Goal: Task Accomplishment & Management: Complete application form

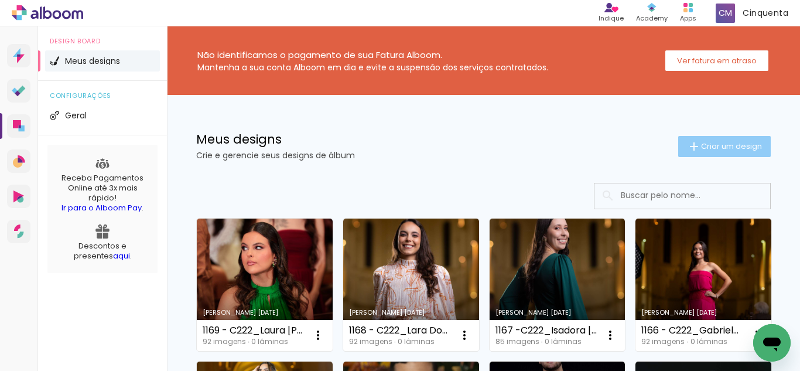
click at [725, 146] on span "Criar um design" at bounding box center [731, 146] width 61 height 8
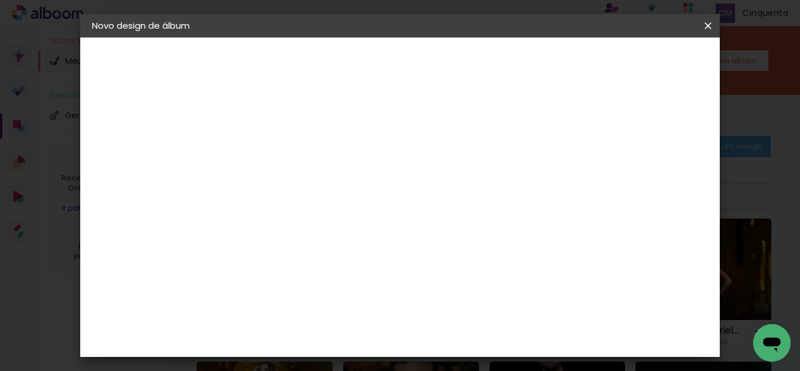
scroll to position [0, 362]
click at [284, 156] on input "1170 - C222_Farmácia, Odontologia e Nutrição UFJF Julho 2025_Fernanda Amorim As…" at bounding box center [284, 157] width 0 height 18
drag, startPoint x: 391, startPoint y: 158, endPoint x: 432, endPoint y: 165, distance: 41.7
click at [284, 165] on input "1170 - C222_Farmácia, Odontologia e Nutrição UFJF Julho 2025_Fernanda Amorim As…" at bounding box center [284, 157] width 0 height 18
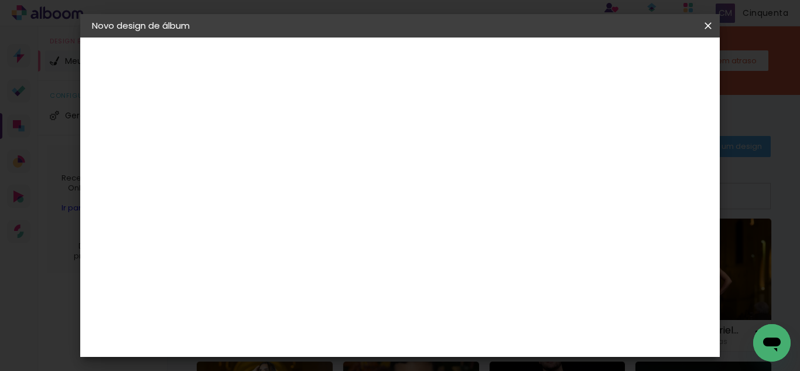
scroll to position [0, 49]
drag, startPoint x: 511, startPoint y: 148, endPoint x: 618, endPoint y: 158, distance: 107.7
click at [0, 0] on div "Informações Dê um título ao seu álbum. Avançar" at bounding box center [0, 0] width 0 height 0
click at [284, 162] on input "1170 - C222_Fernanda Amorim Assis [PERSON_NAME]" at bounding box center [284, 157] width 0 height 18
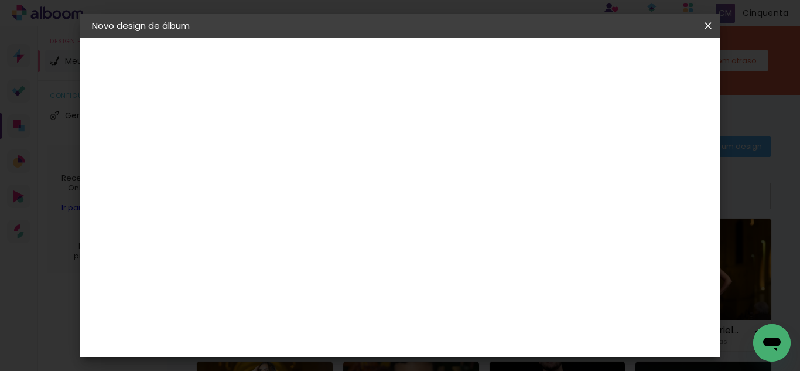
type input "1170 - C222_Fernanda Amorim Assis [PERSON_NAME] 46 ( 40x30"
type paper-input "1170 - C222_Fernanda Amorim Assis [PERSON_NAME] 46 ( 40x30"
drag, startPoint x: 588, startPoint y: 166, endPoint x: 588, endPoint y: 158, distance: 7.6
click at [0, 0] on paper-input-container "Título do álbum 1170 - C222_Fernanda Amorim Assis [PERSON_NAME] 46 ( 40x30" at bounding box center [0, 0] width 0 height 0
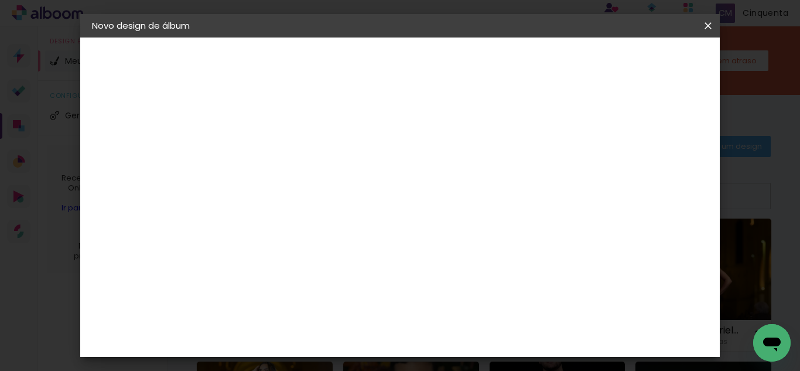
click at [284, 158] on input "1170 - C222_Fernanda Amorim Assis [PERSON_NAME] 46 ( 40x30" at bounding box center [284, 157] width 0 height 18
click at [0, 0] on div at bounding box center [0, 0] width 0 height 0
click at [284, 155] on input "1170 - C222_Fernanda Amorim Assis [PERSON_NAME] 46 ( 40x30" at bounding box center [284, 157] width 0 height 18
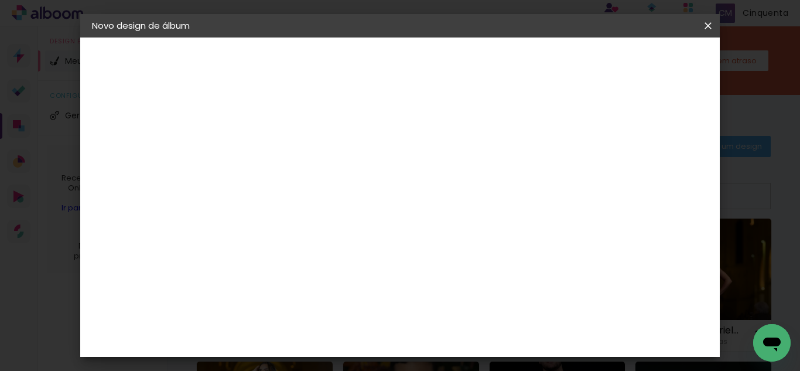
scroll to position [0, 141]
type input "1170 - C222_Fernanda Amorim Assis [PERSON_NAME] 46 ( 40x30 SE )"
type paper-input "1170 - C222_Fernanda Amorim Assis [PERSON_NAME] 46 ( 40x30 SE )"
click at [404, 70] on paper-button "Avançar" at bounding box center [374, 62] width 57 height 20
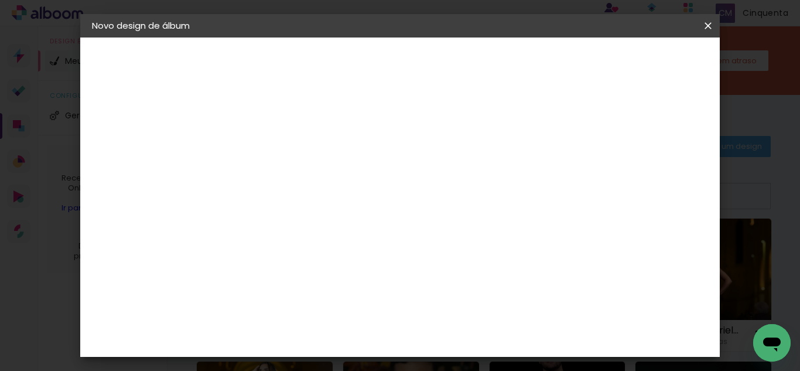
click at [503, 170] on paper-item "Tamanho Livre" at bounding box center [446, 178] width 113 height 26
click at [0, 0] on slot "Avançar" at bounding box center [0, 0] width 0 height 0
type input "6"
type paper-input "6"
click at [653, 175] on input "6" at bounding box center [649, 177] width 21 height 18
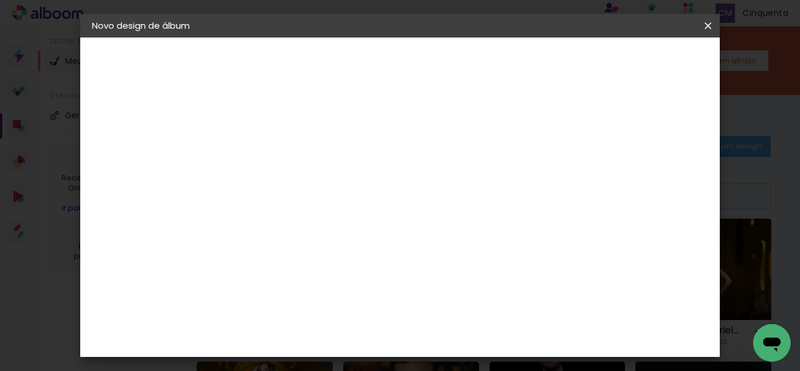
type input "5"
type paper-input "5"
click at [656, 181] on input "5" at bounding box center [649, 177] width 21 height 18
type input "4"
type paper-input "4"
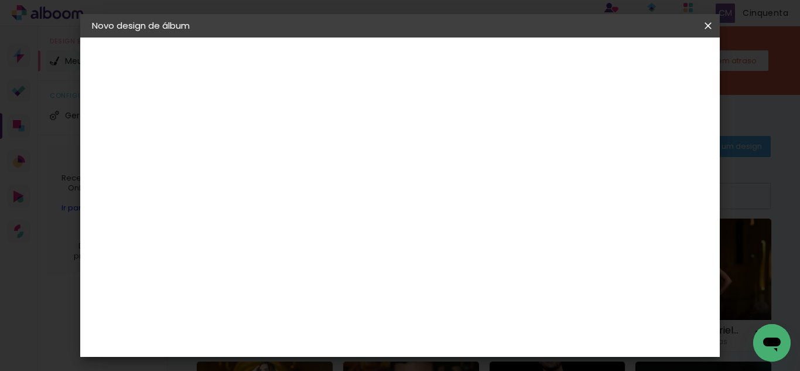
click at [656, 181] on input "4" at bounding box center [649, 177] width 21 height 18
type input "3"
type paper-input "3"
click at [656, 181] on input "3" at bounding box center [650, 177] width 21 height 18
type input "2"
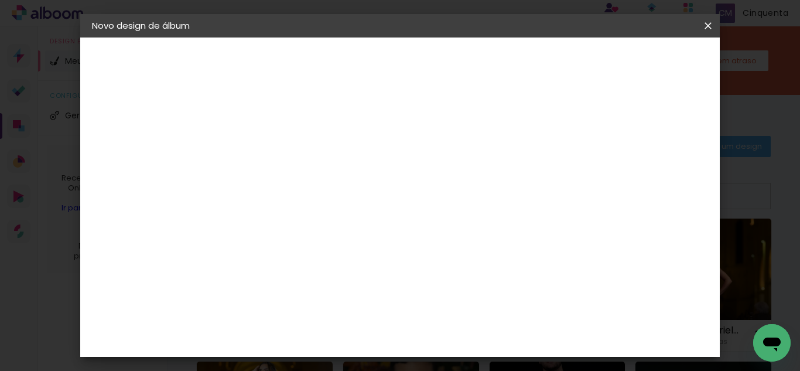
type paper-input "2"
click at [656, 181] on input "2" at bounding box center [653, 177] width 21 height 18
type input "1"
type paper-input "1"
click at [659, 179] on input "1" at bounding box center [653, 177] width 21 height 18
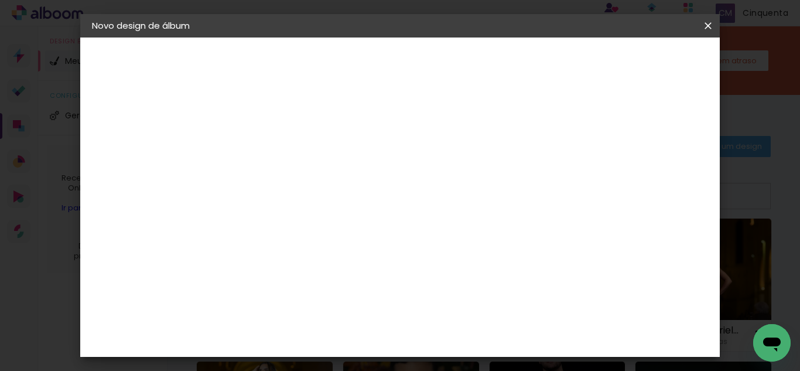
type input "0"
click at [659, 179] on input "0" at bounding box center [654, 177] width 21 height 18
click at [282, 139] on input "2" at bounding box center [275, 134] width 40 height 15
type input "1"
type paper-input "1"
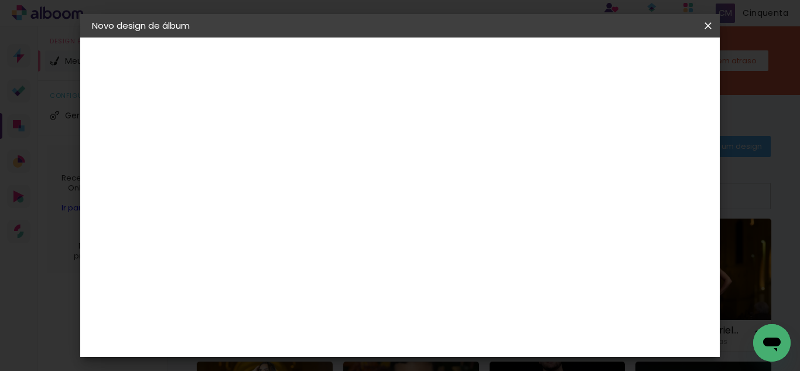
click at [293, 135] on input "1" at bounding box center [275, 134] width 40 height 15
type input "0"
type paper-input "0"
click at [293, 135] on input "0" at bounding box center [275, 134] width 40 height 15
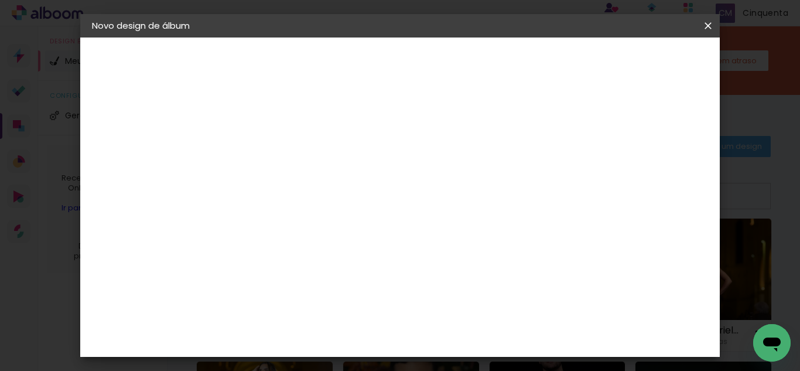
click at [472, 315] on input "60" at bounding box center [464, 317] width 30 height 18
type input "40"
type paper-input "40"
click at [535, 65] on span "Iniciar design" at bounding box center [517, 66] width 35 height 16
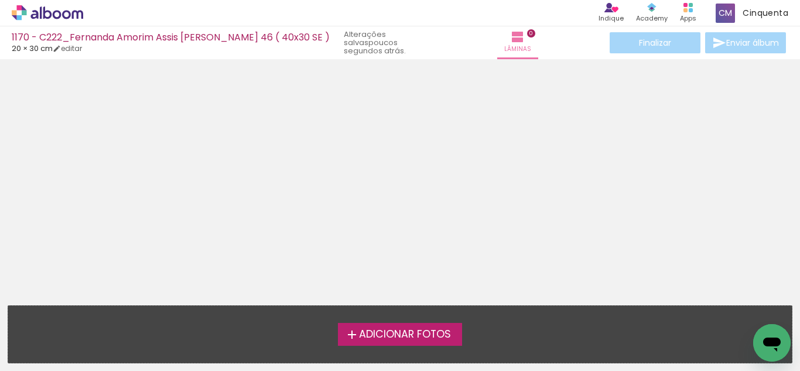
drag, startPoint x: 371, startPoint y: 328, endPoint x: 359, endPoint y: 341, distance: 17.9
click at [359, 341] on label "Adicionar Fotos" at bounding box center [400, 334] width 125 height 22
click at [0, 0] on input "file" at bounding box center [0, 0] width 0 height 0
